Goal: Find contact information: Find contact information

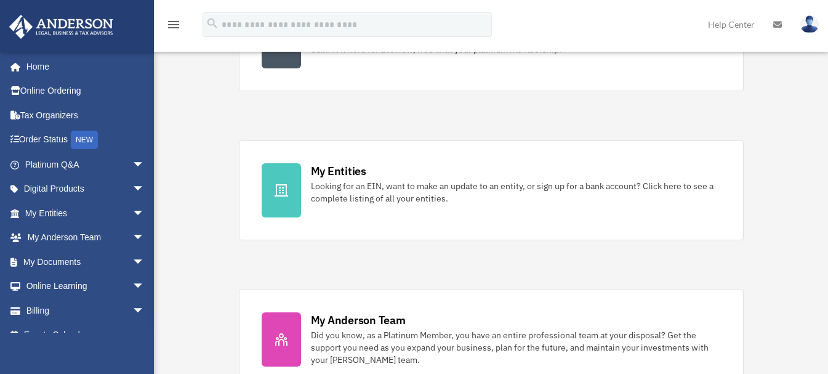
scroll to position [369, 0]
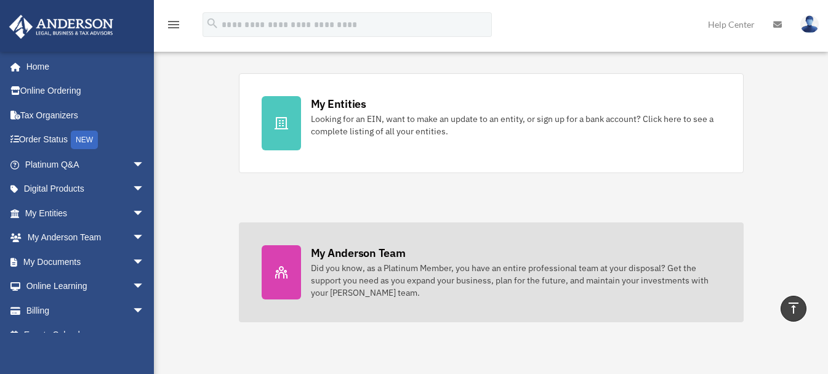
click at [322, 238] on link "My Anderson Team Did you know, as a Platinum Member, you have an entire profess…" at bounding box center [491, 272] width 505 height 100
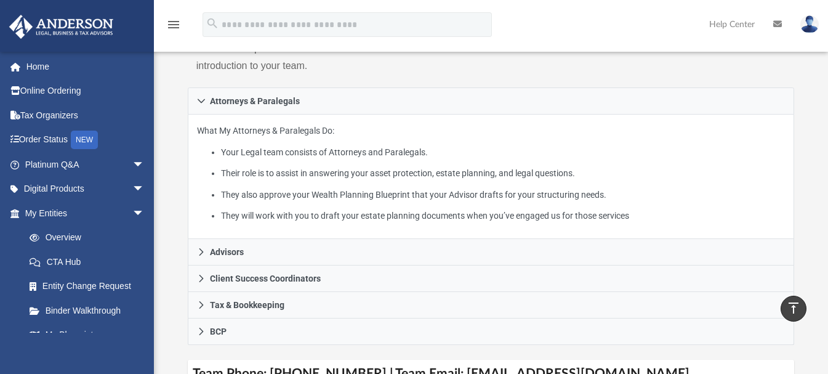
scroll to position [159, 0]
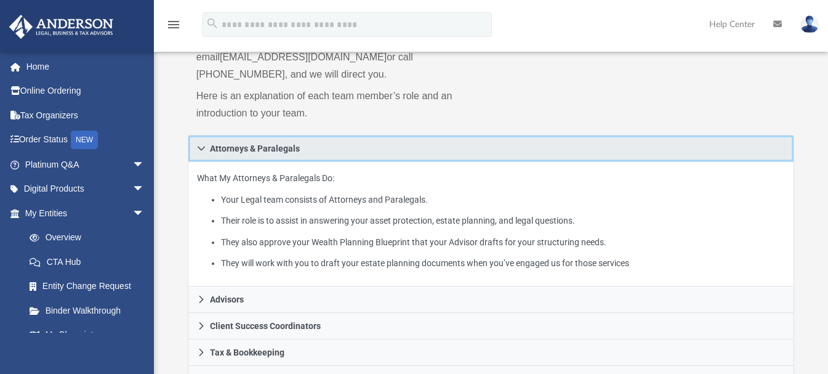
click at [198, 144] on icon at bounding box center [201, 148] width 9 height 9
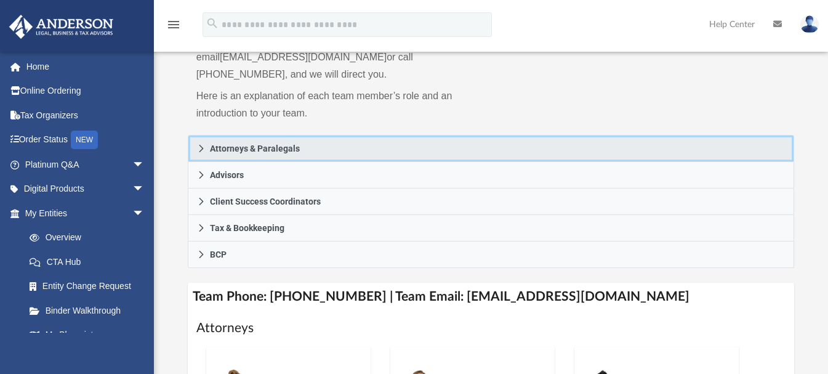
scroll to position [220, 0]
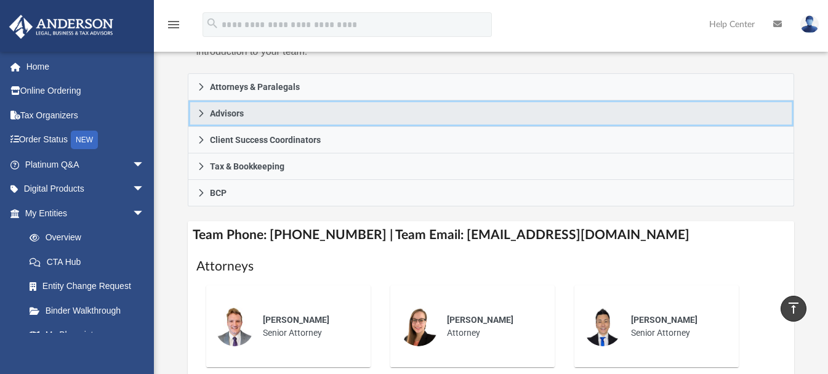
click at [203, 101] on link "Advisors" at bounding box center [491, 113] width 607 height 26
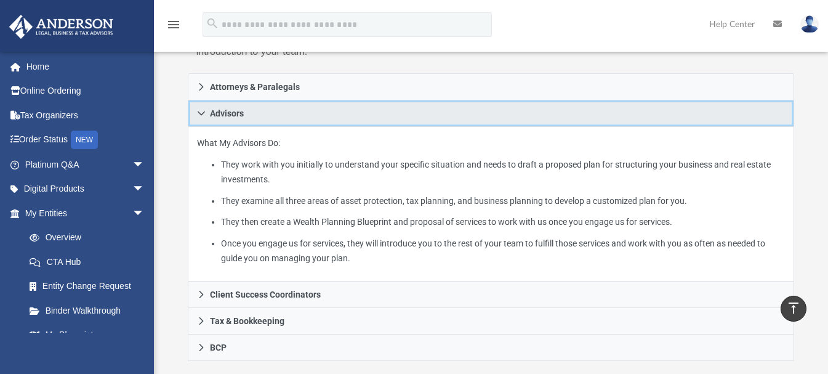
click at [203, 101] on link "Advisors" at bounding box center [491, 113] width 607 height 26
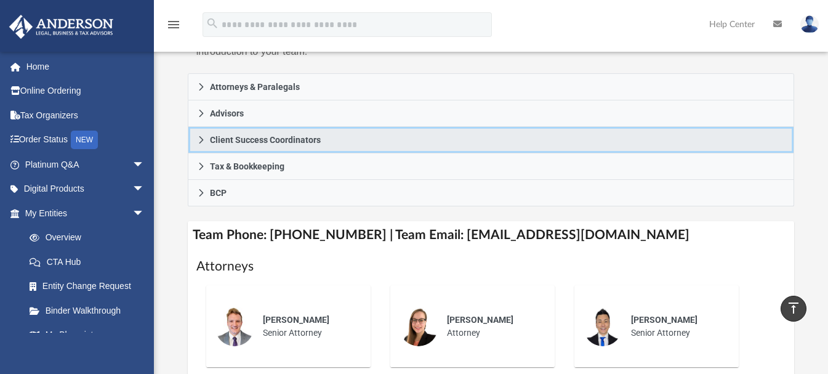
click at [197, 127] on link "Client Success Coordinators" at bounding box center [491, 140] width 607 height 26
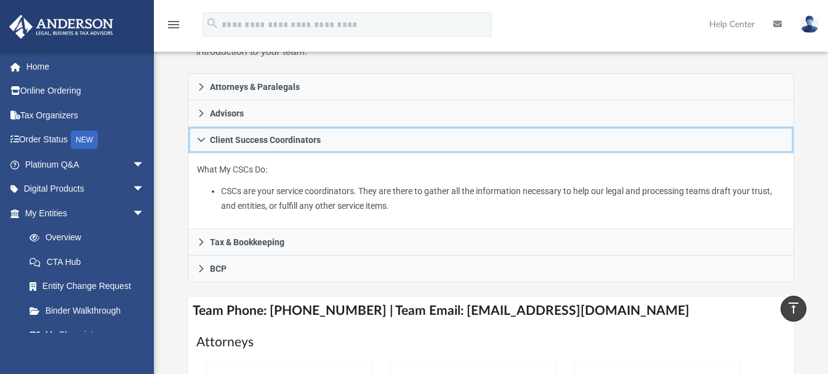
scroll to position [282, 0]
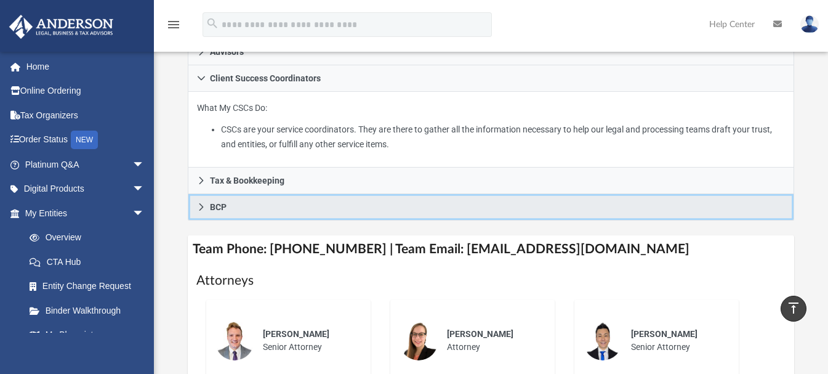
click at [197, 203] on icon at bounding box center [201, 207] width 9 height 9
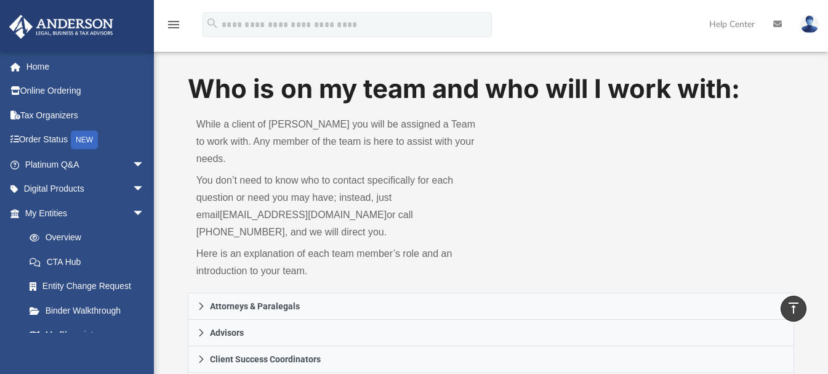
scroll to position [0, 0]
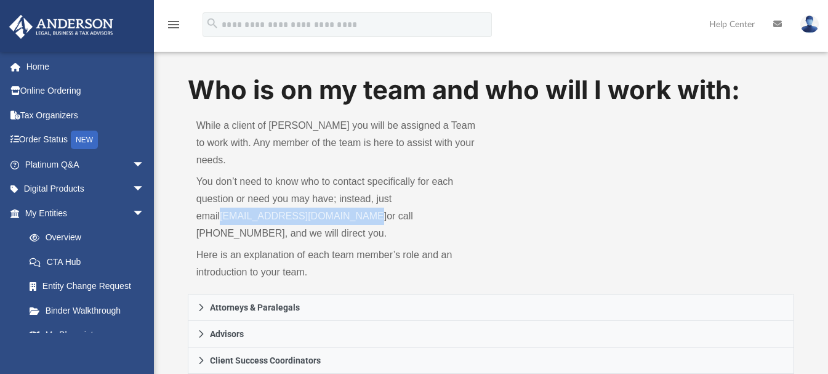
drag, startPoint x: 191, startPoint y: 198, endPoint x: 341, endPoint y: 198, distance: 150.2
click at [341, 198] on div "While a client of [PERSON_NAME] you will be assigned a Team to work with. Any m…" at bounding box center [340, 200] width 304 height 185
copy link "[EMAIL_ADDRESS][DOMAIN_NAME]"
click at [341, 198] on p "You don’t need to know who to contact specifically for each question or need yo…" at bounding box center [339, 207] width 286 height 69
